Goal: Information Seeking & Learning: Check status

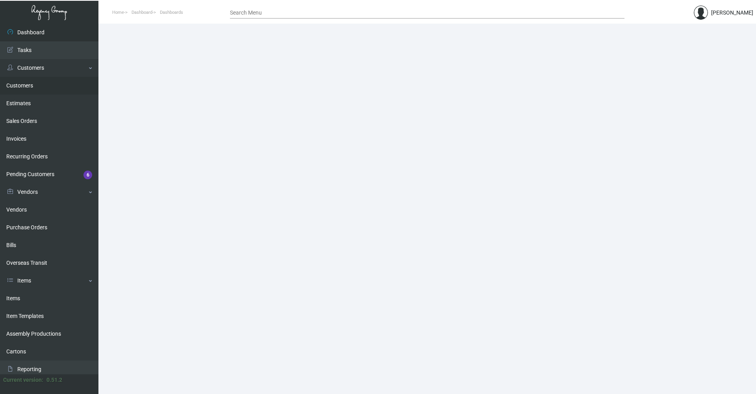
click at [24, 84] on link "Customers" at bounding box center [49, 86] width 98 height 18
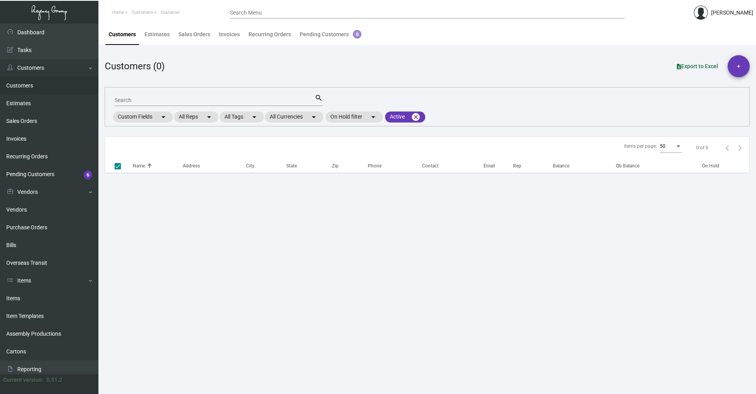
checkbox input "false"
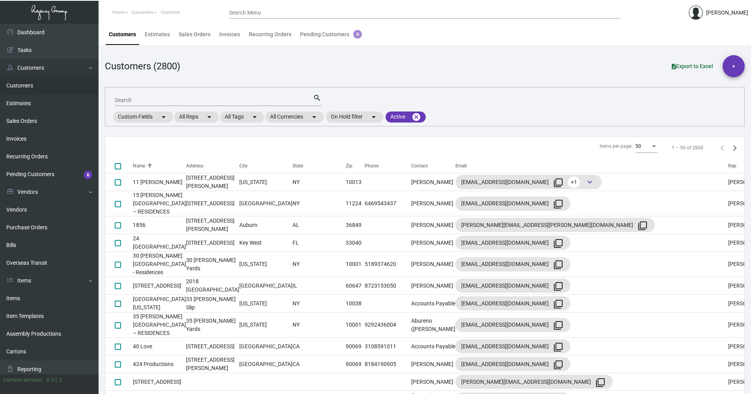
click at [159, 102] on input "Search" at bounding box center [214, 100] width 198 height 6
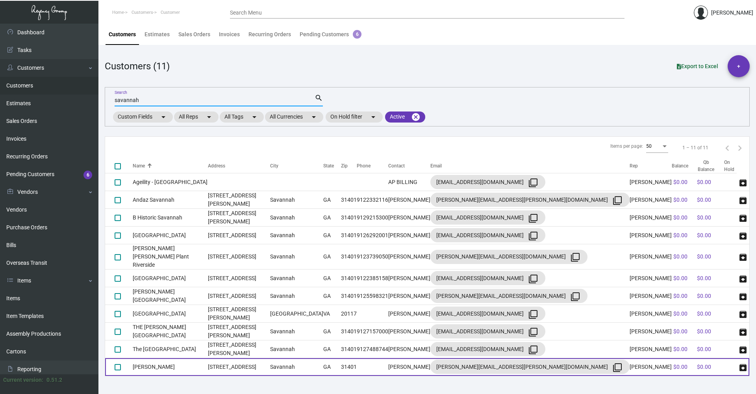
type input "savannah"
click at [206, 359] on td "[PERSON_NAME]" at bounding box center [170, 367] width 75 height 18
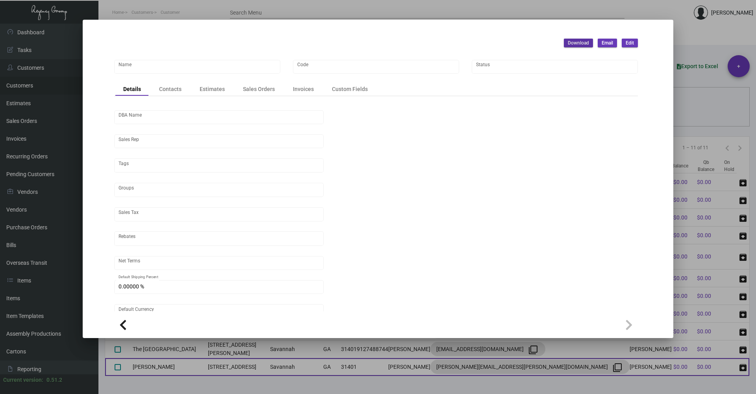
type input "[PERSON_NAME]"
type input "EXEMPT"
type input "COD"
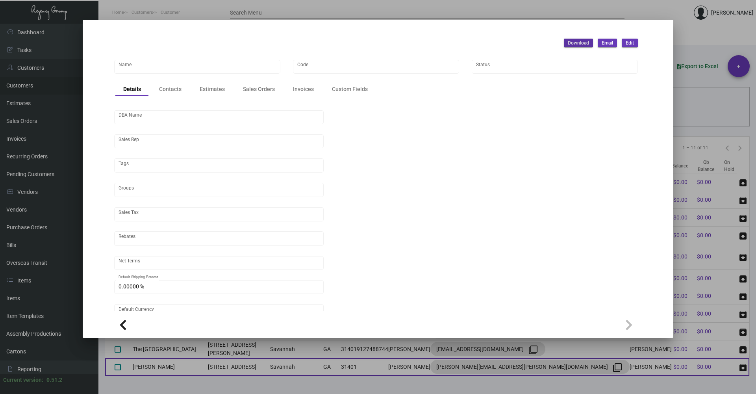
type input "United States Dollar $"
type input "$ 0.00"
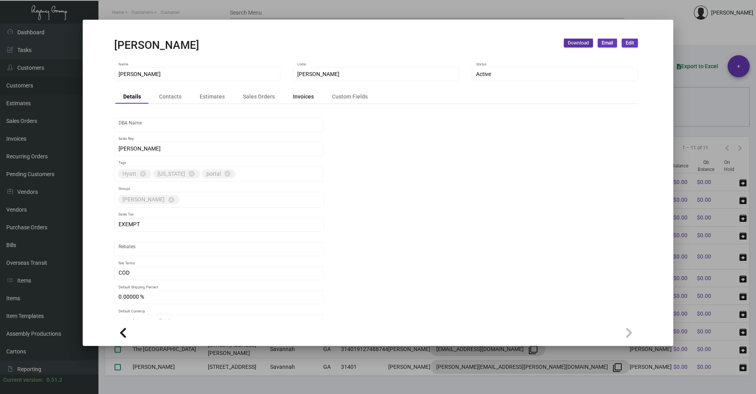
click at [308, 98] on div "Invoices" at bounding box center [303, 97] width 21 height 8
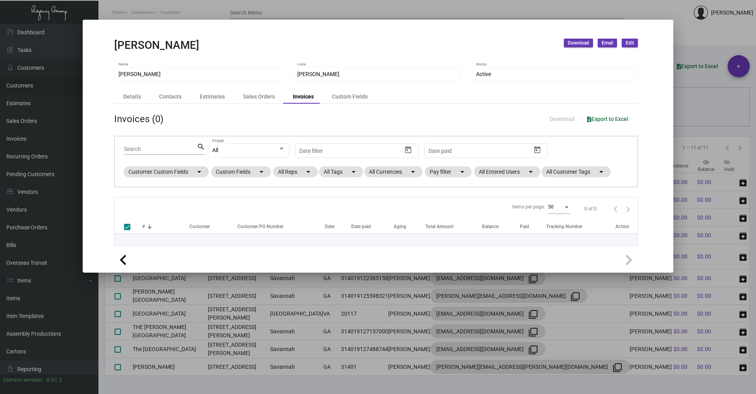
checkbox input "false"
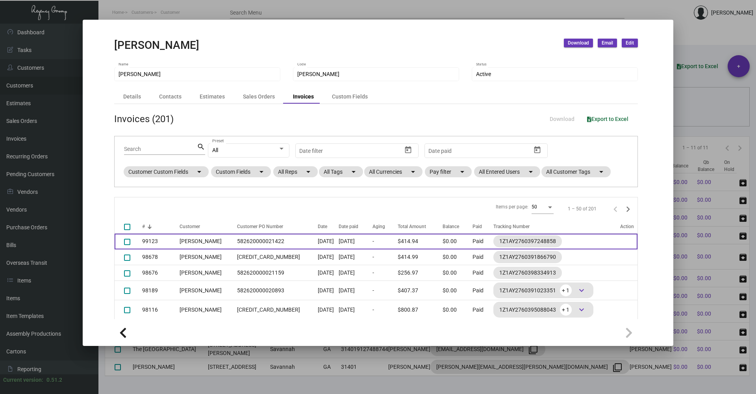
click at [349, 241] on td "[DATE]" at bounding box center [356, 242] width 34 height 16
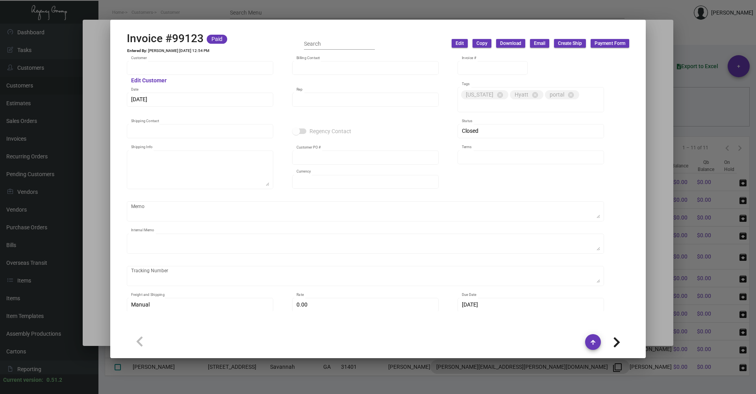
type input "[PERSON_NAME]"
type input "99123"
type input "[DATE]"
type input "[PERSON_NAME]"
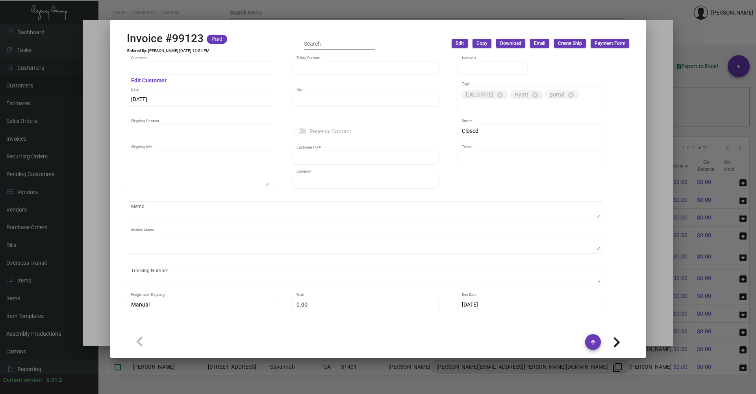
type input "[PERSON_NAME]"
type textarea "[PERSON_NAME] - [PERSON_NAME] [STREET_ADDRESS]"
type input "582620000021422"
type input "United States Dollar $"
type input "COD"
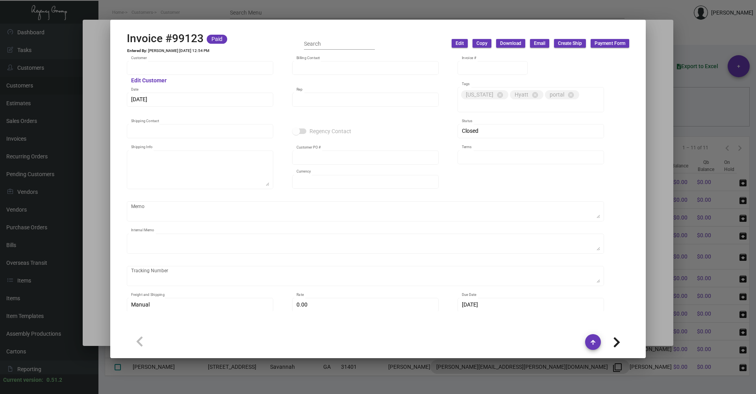
type textarea "8.35"
type input "$ 36.94"
type input "[DATE]"
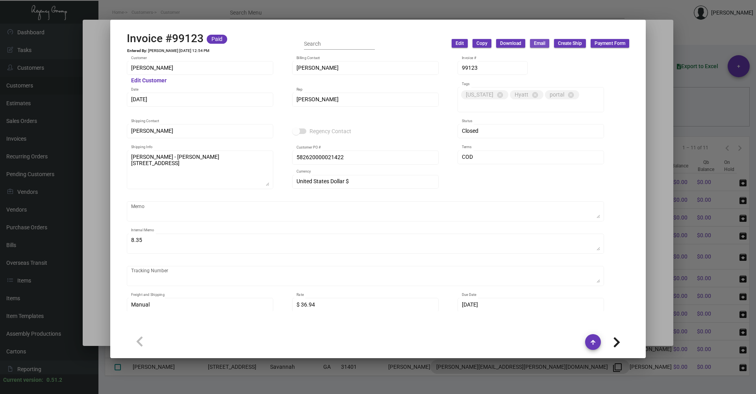
click at [537, 43] on span "Email" at bounding box center [539, 43] width 11 height 7
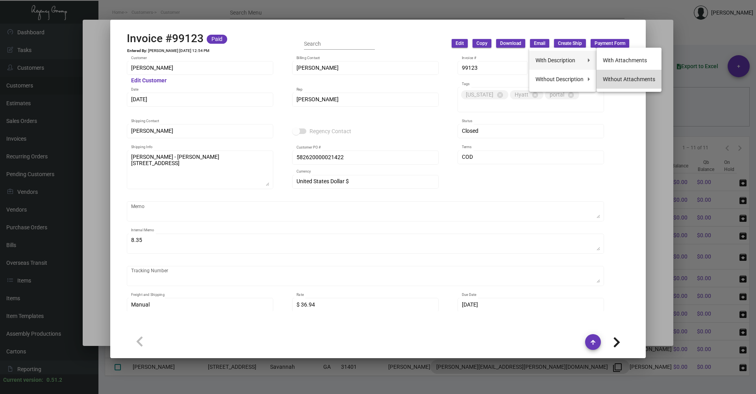
click at [636, 78] on button "Without Attachments" at bounding box center [629, 79] width 65 height 19
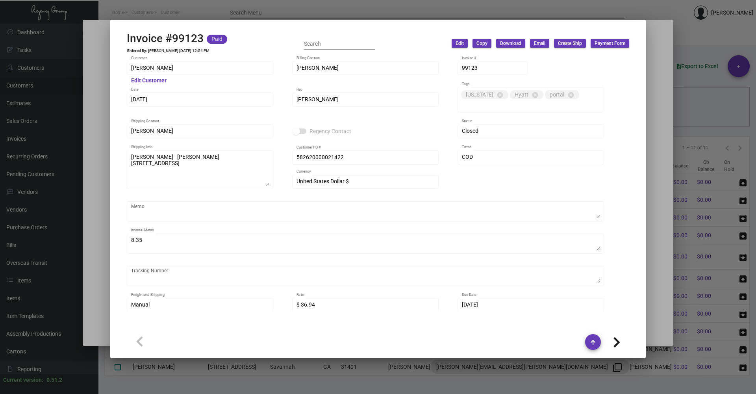
click at [647, 162] on div at bounding box center [378, 197] width 756 height 394
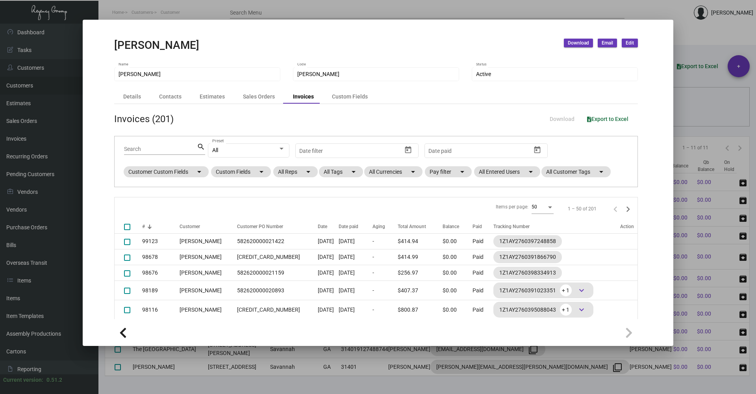
click at [713, 114] on div at bounding box center [378, 197] width 756 height 394
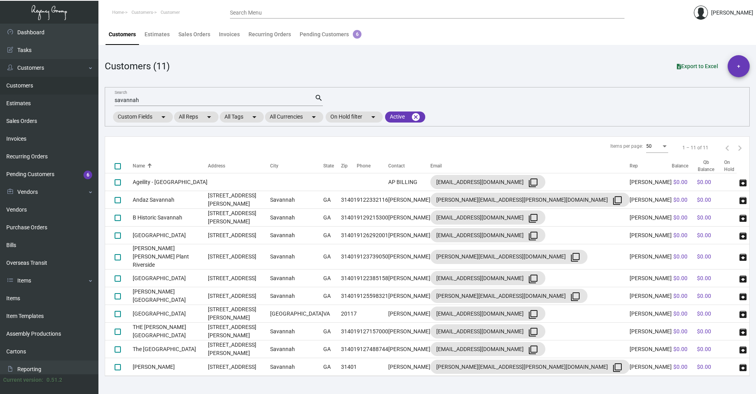
click at [154, 102] on input "savannah" at bounding box center [215, 100] width 200 height 6
click at [153, 102] on input "savannah" at bounding box center [215, 100] width 200 height 6
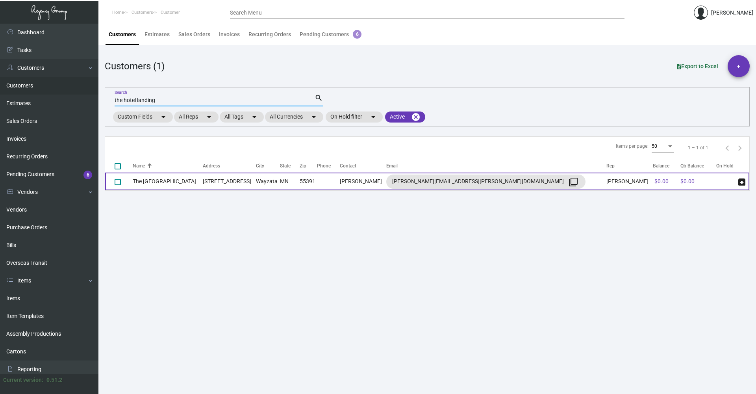
type input "the hotel landing"
click at [256, 174] on td "[STREET_ADDRESS]" at bounding box center [230, 182] width 54 height 18
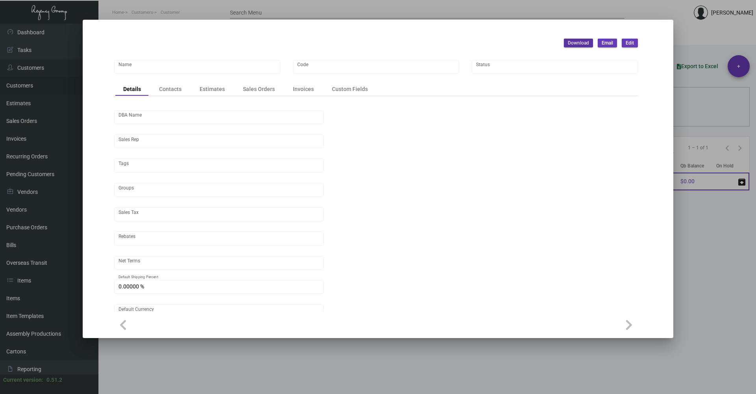
type input "The [GEOGRAPHIC_DATA]"
type input "THLAND"
type input "[PERSON_NAME]"
type input "Out of State"
type input "Net 30"
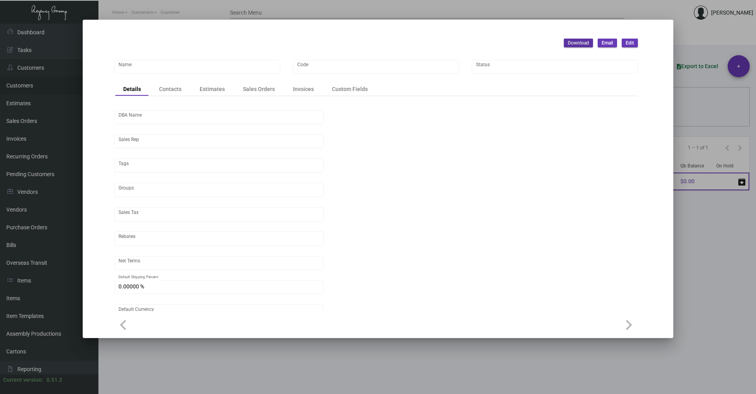
type input "8.50000 %"
type input "United States Dollar $"
type input "$ 0.00"
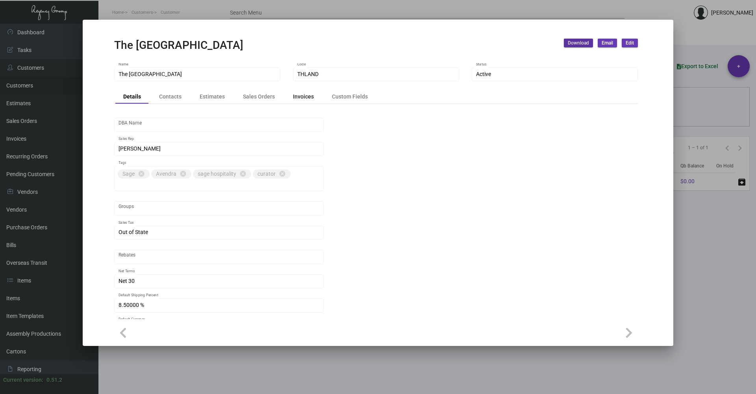
click at [300, 92] on div "Invoices" at bounding box center [303, 96] width 37 height 11
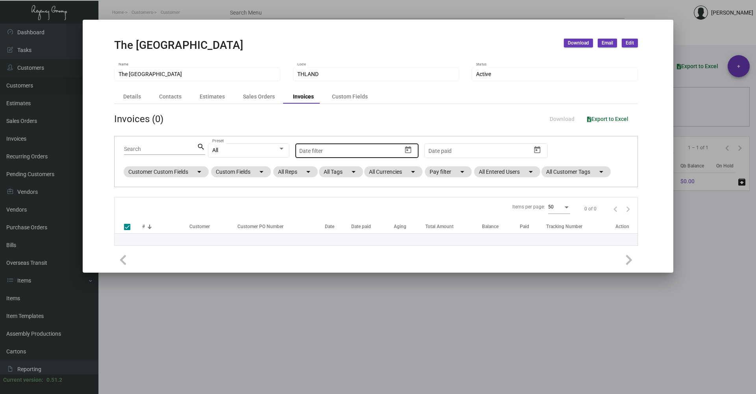
checkbox input "false"
